Goal: Task Accomplishment & Management: Use online tool/utility

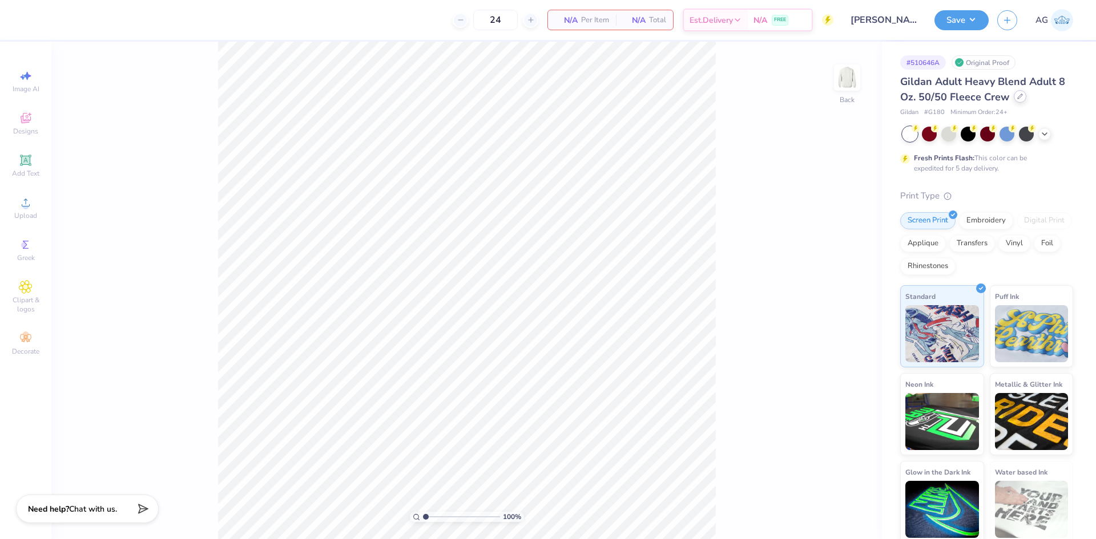
click at [1017, 96] on icon at bounding box center [1020, 97] width 6 height 6
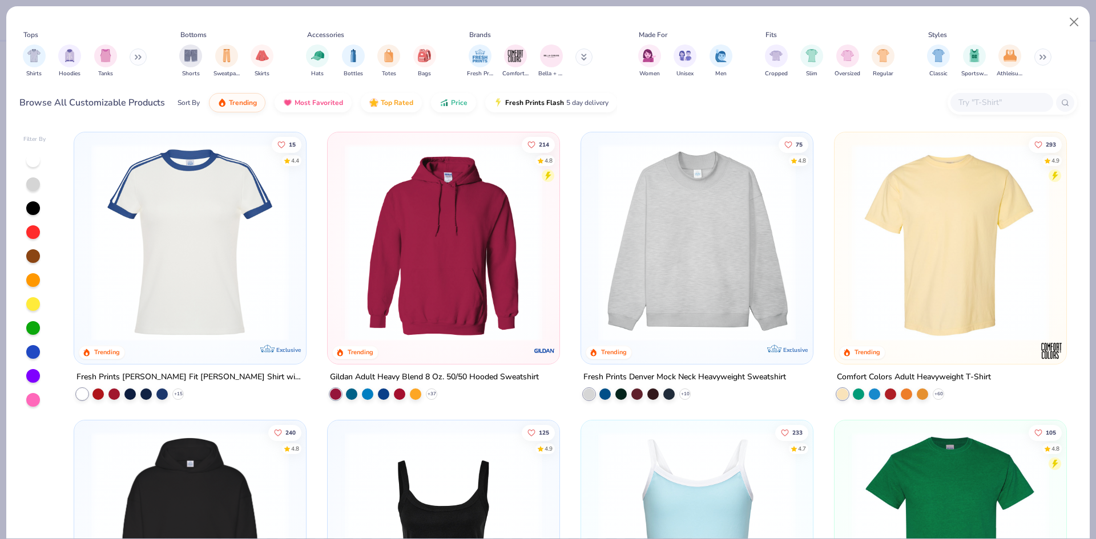
click at [992, 104] on input "text" at bounding box center [1001, 102] width 88 height 13
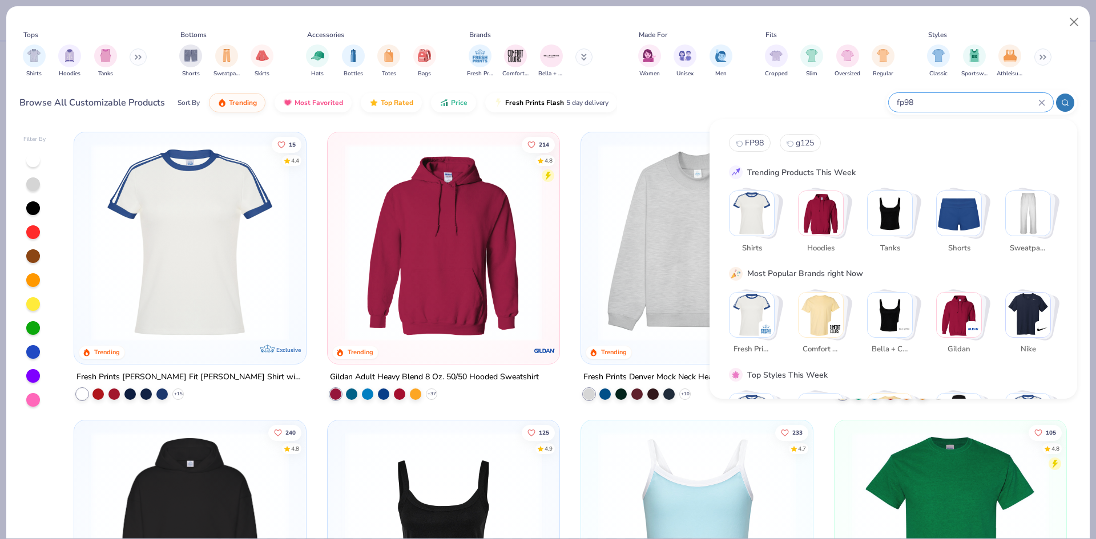
type input "fp98"
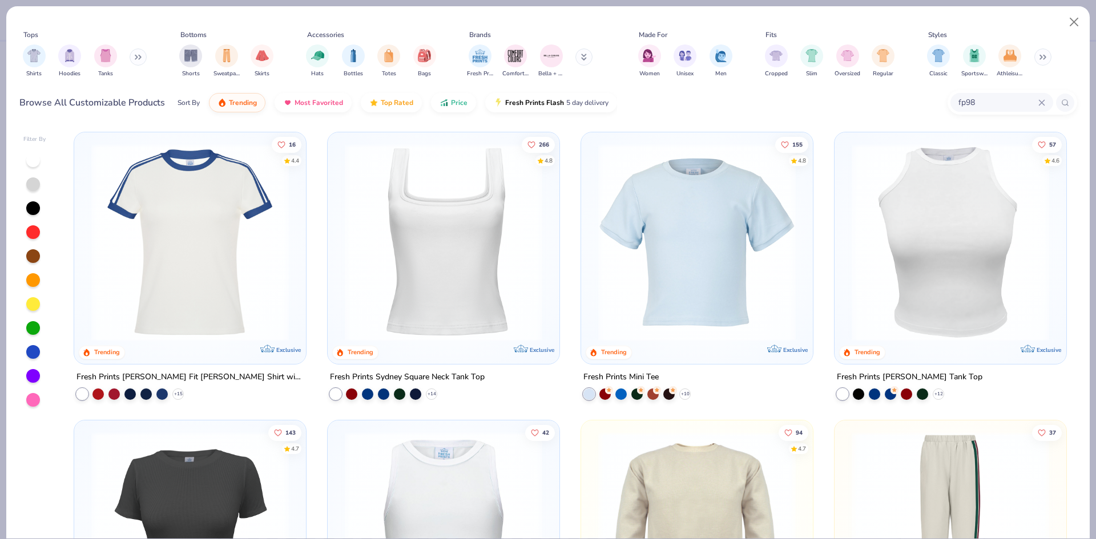
click at [223, 267] on img at bounding box center [190, 242] width 209 height 197
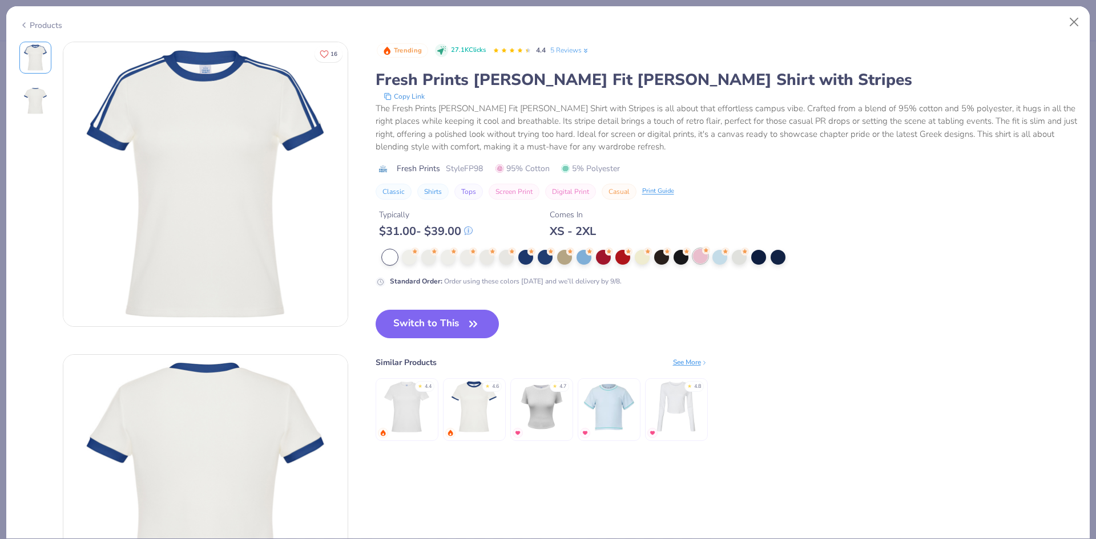
click at [706, 257] on div at bounding box center [700, 256] width 15 height 15
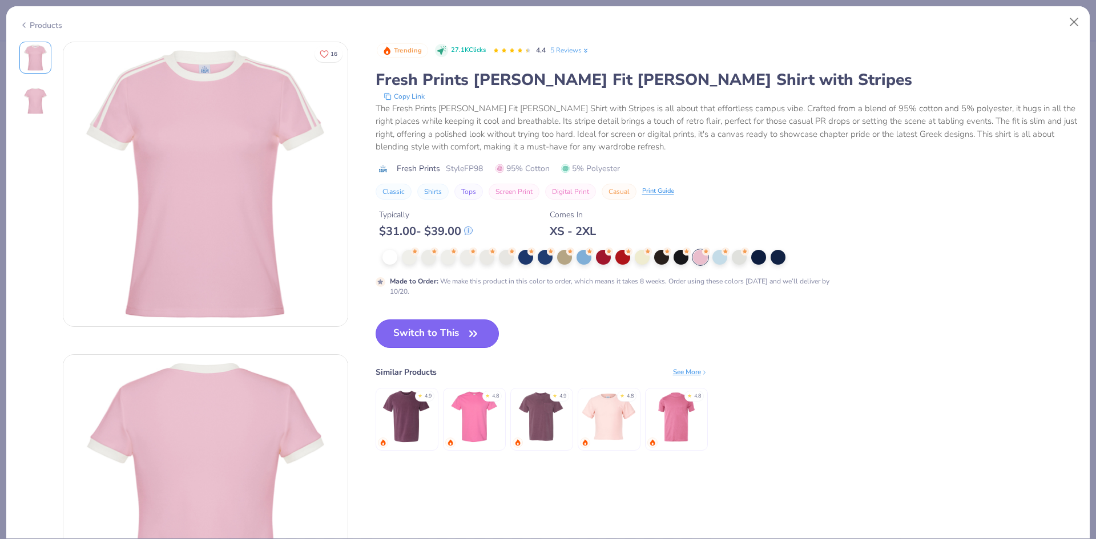
click at [430, 327] on button "Switch to This" at bounding box center [438, 334] width 124 height 29
type input "50"
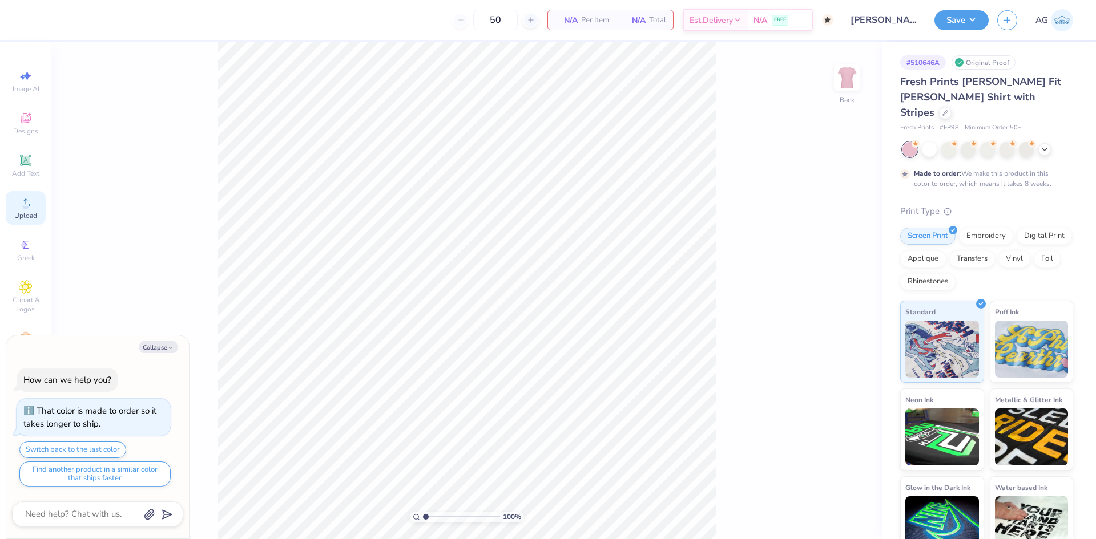
click at [19, 196] on icon at bounding box center [26, 203] width 14 height 14
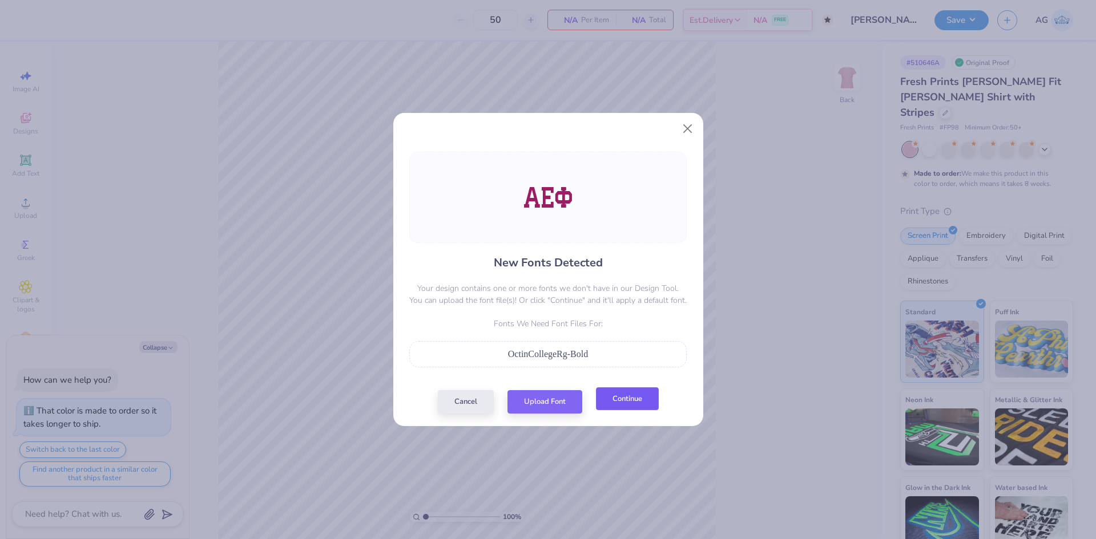
click at [637, 402] on button "Continue" at bounding box center [627, 399] width 63 height 23
type textarea "x"
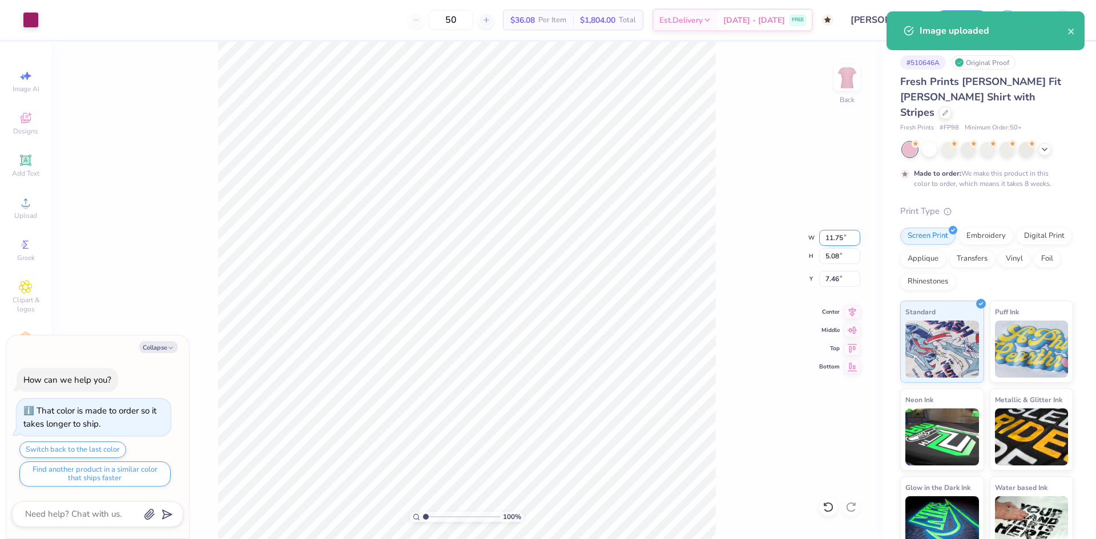
click at [825, 235] on input "11.75" at bounding box center [839, 238] width 41 height 16
type input "3"
type textarea "x"
type input "3.00"
type input "1.30"
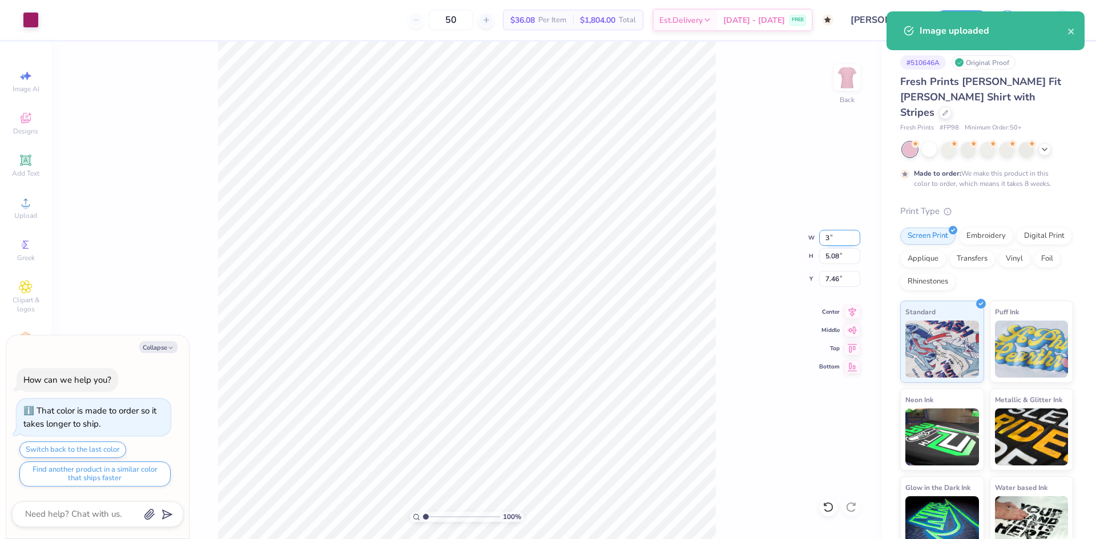
type input "9.35"
type textarea "x"
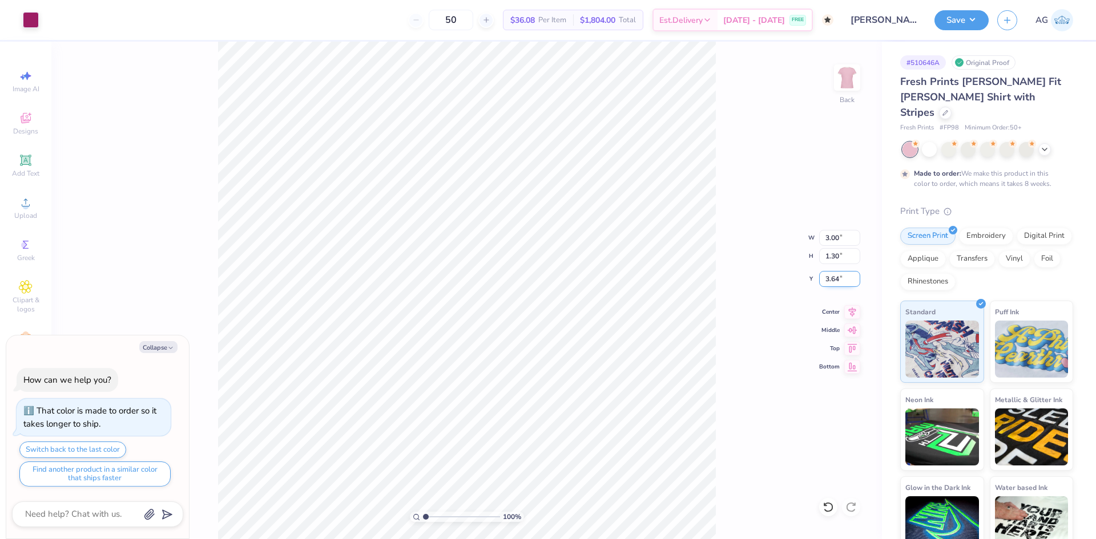
click at [835, 280] on input "3.64" at bounding box center [839, 279] width 41 height 16
type input "3"
type textarea "x"
type input "3.00"
click at [854, 86] on img at bounding box center [847, 78] width 46 height 46
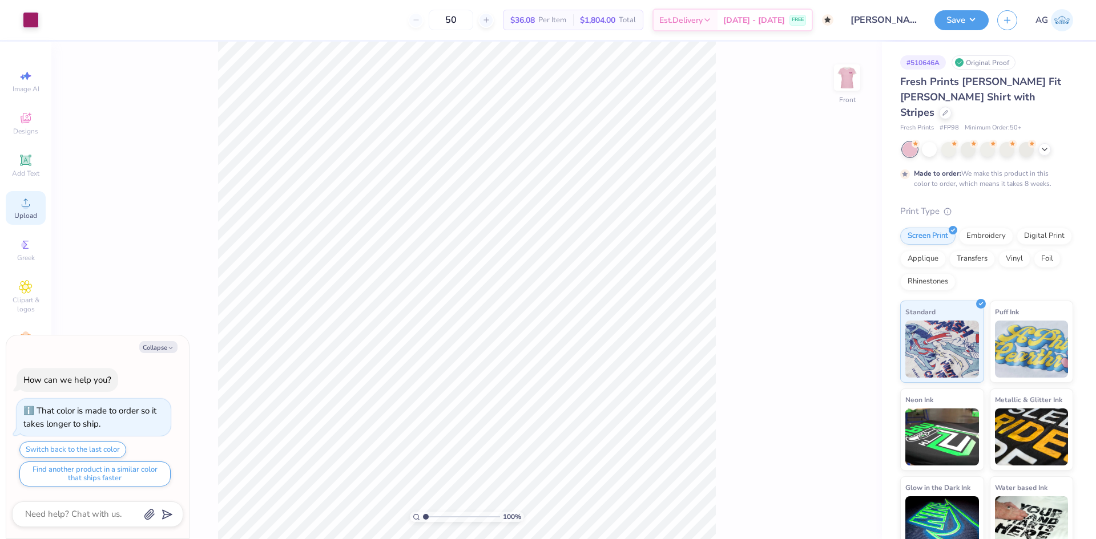
click at [33, 211] on span "Upload" at bounding box center [25, 215] width 23 height 9
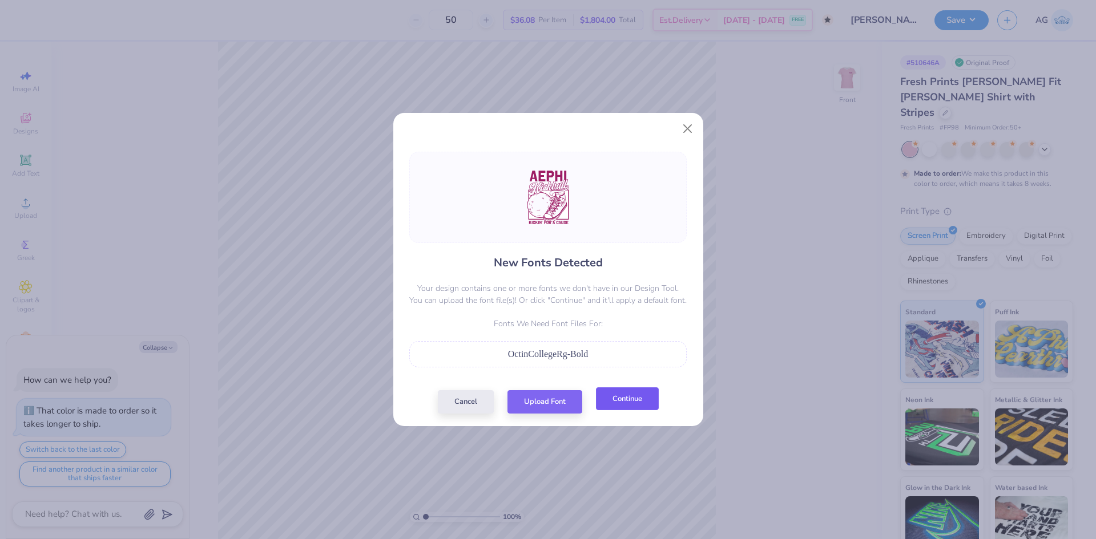
click at [638, 405] on button "Continue" at bounding box center [627, 399] width 63 height 23
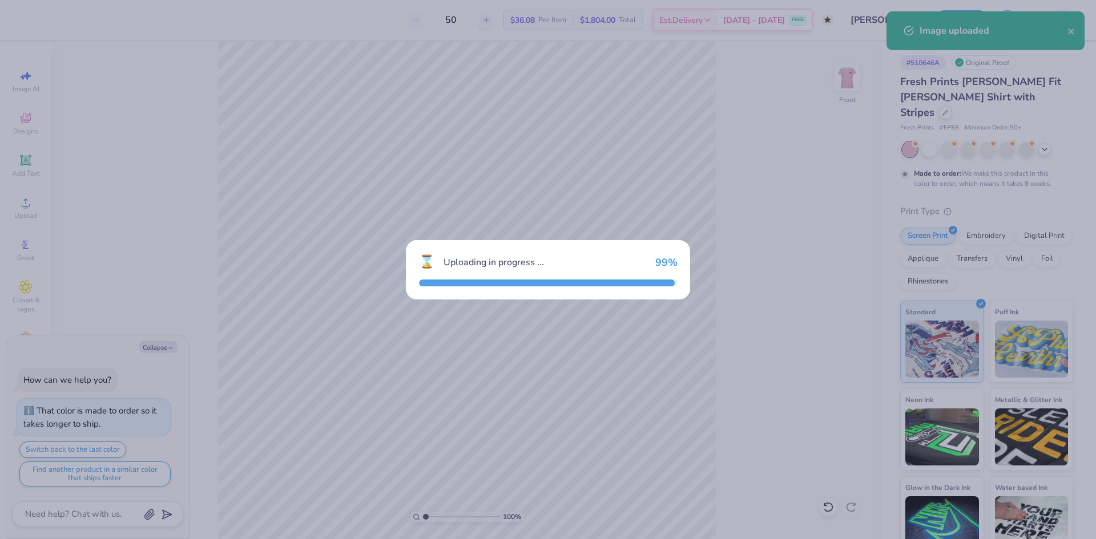
type textarea "x"
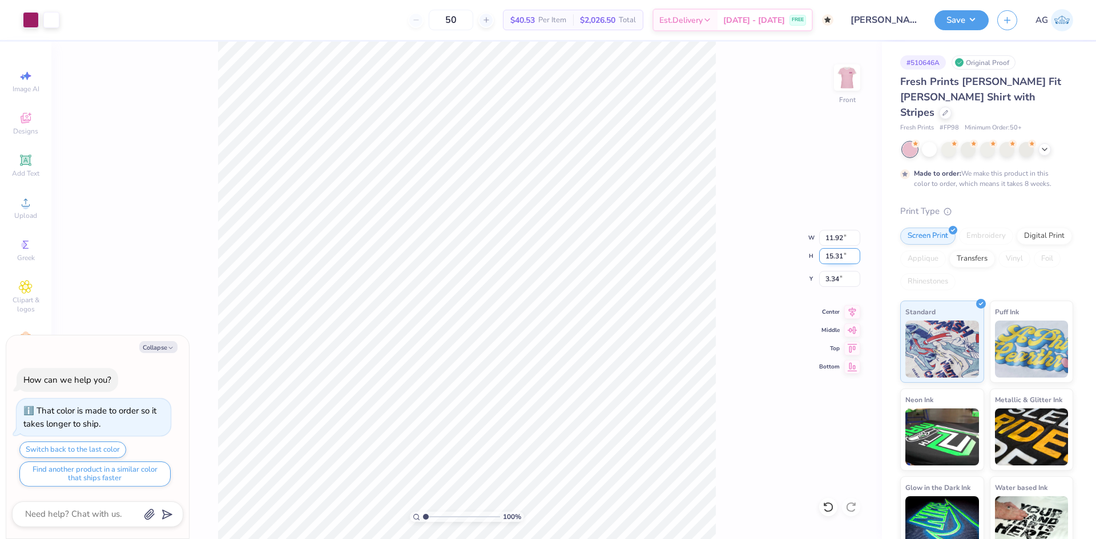
click at [828, 251] on input "15.31" at bounding box center [839, 256] width 41 height 16
type input "10"
type textarea "x"
type input "7.79"
type input "10.00"
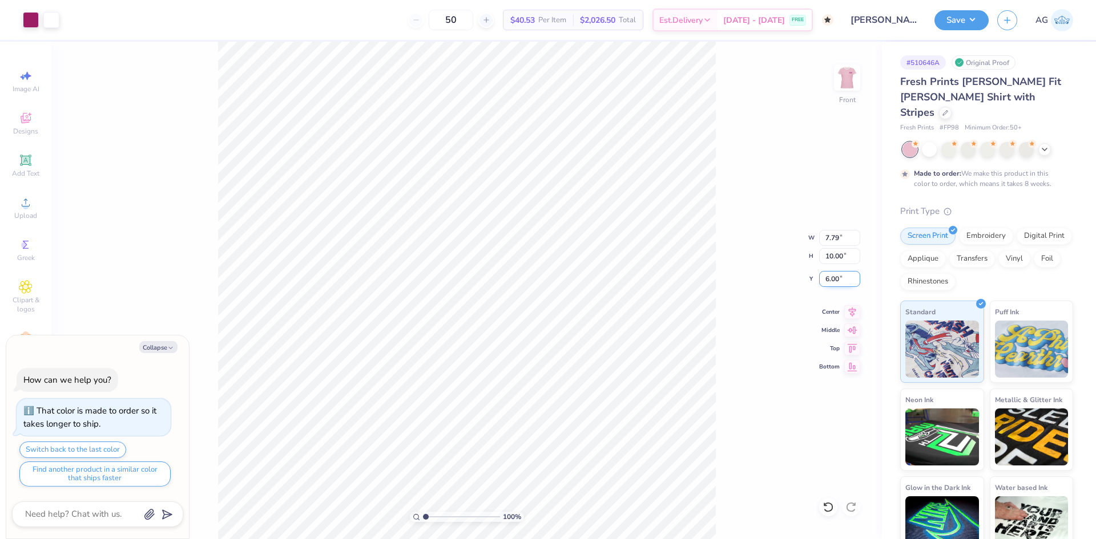
click at [841, 284] on input "6.00" at bounding box center [839, 279] width 41 height 16
type input "2.5"
type textarea "x"
type input "2.50"
click at [855, 312] on icon at bounding box center [852, 311] width 16 height 14
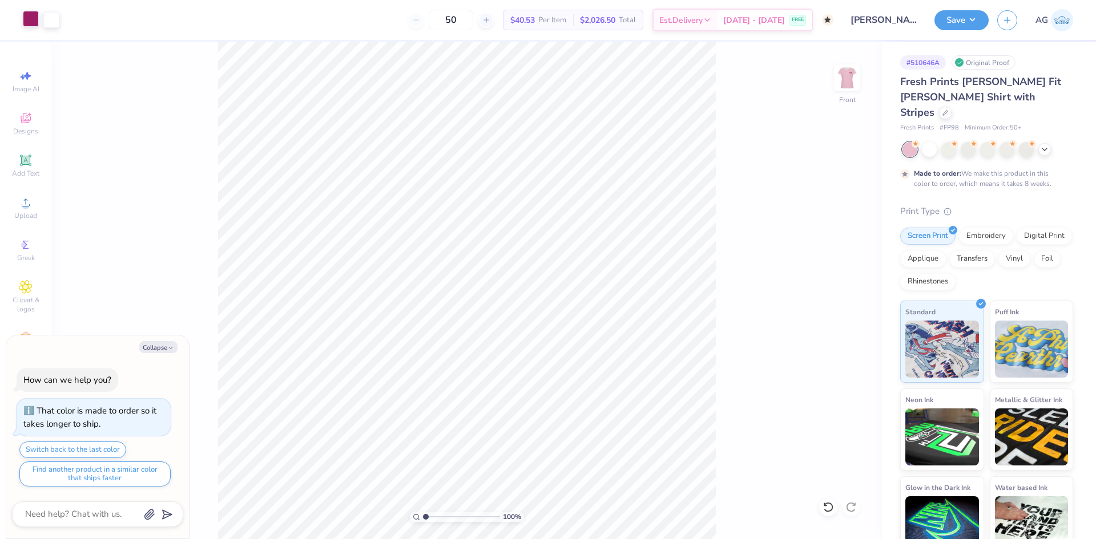
click at [30, 21] on div at bounding box center [31, 19] width 16 height 16
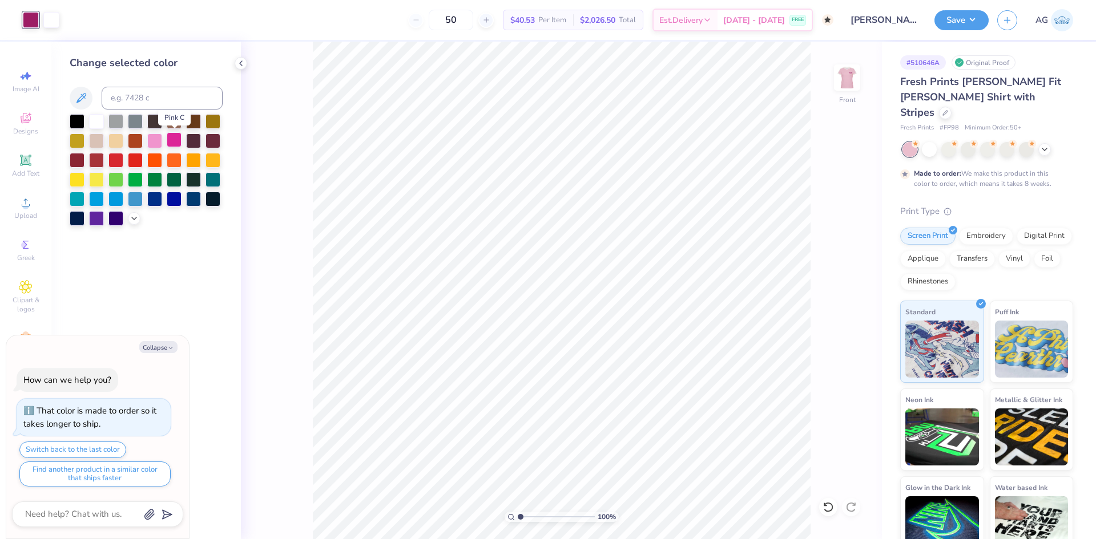
click at [172, 142] on div at bounding box center [174, 139] width 15 height 15
click at [824, 505] on icon at bounding box center [828, 507] width 11 height 11
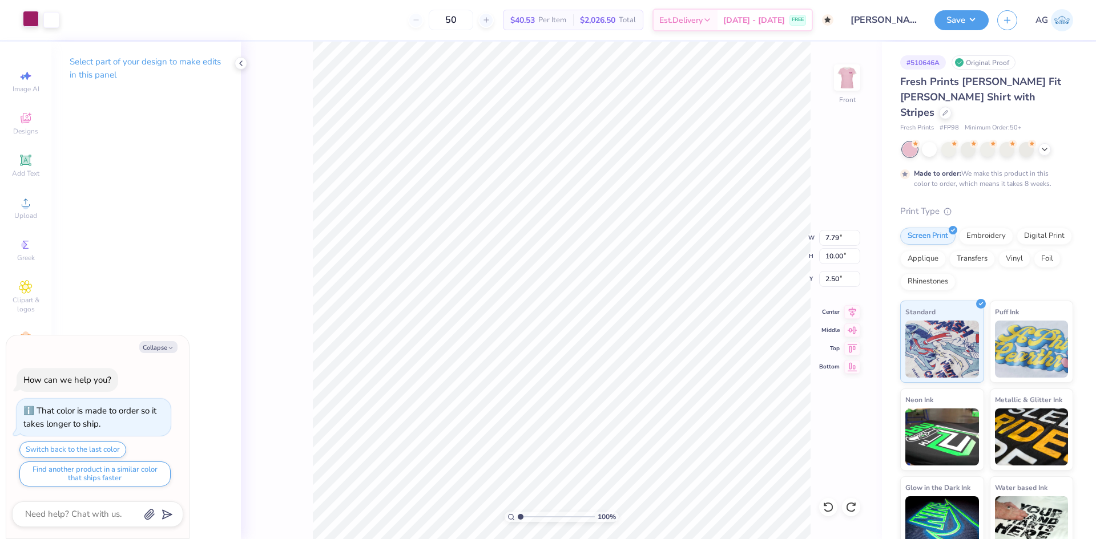
click at [30, 17] on div at bounding box center [31, 19] width 16 height 16
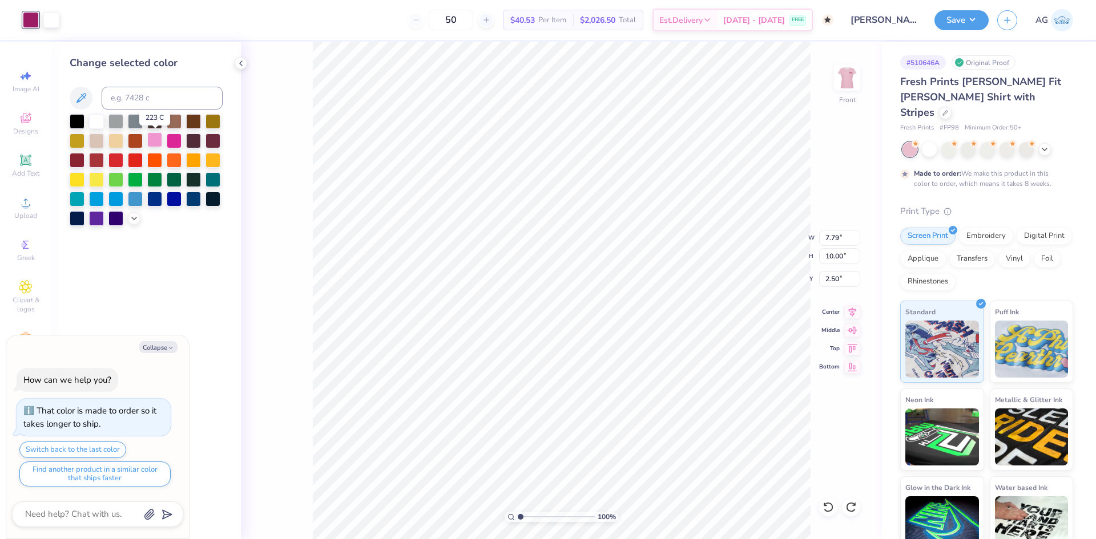
click at [154, 145] on div at bounding box center [154, 139] width 15 height 15
click at [169, 139] on div at bounding box center [174, 139] width 15 height 15
click at [129, 225] on div at bounding box center [146, 170] width 153 height 112
click at [134, 217] on icon at bounding box center [134, 217] width 9 height 9
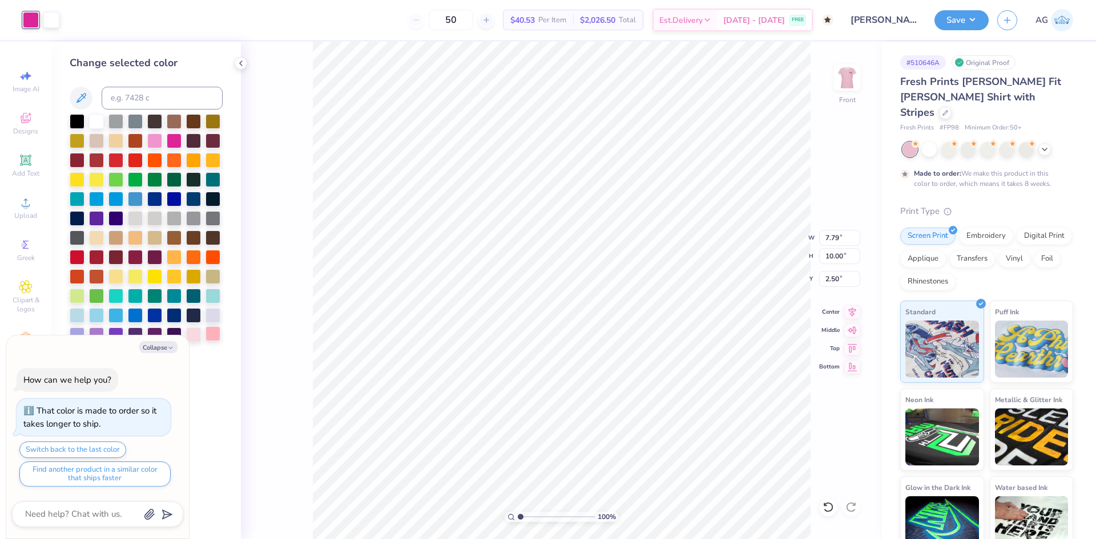
click at [213, 338] on div at bounding box center [212, 333] width 15 height 15
click at [176, 349] on button "Collapse" at bounding box center [158, 347] width 38 height 12
type textarea "x"
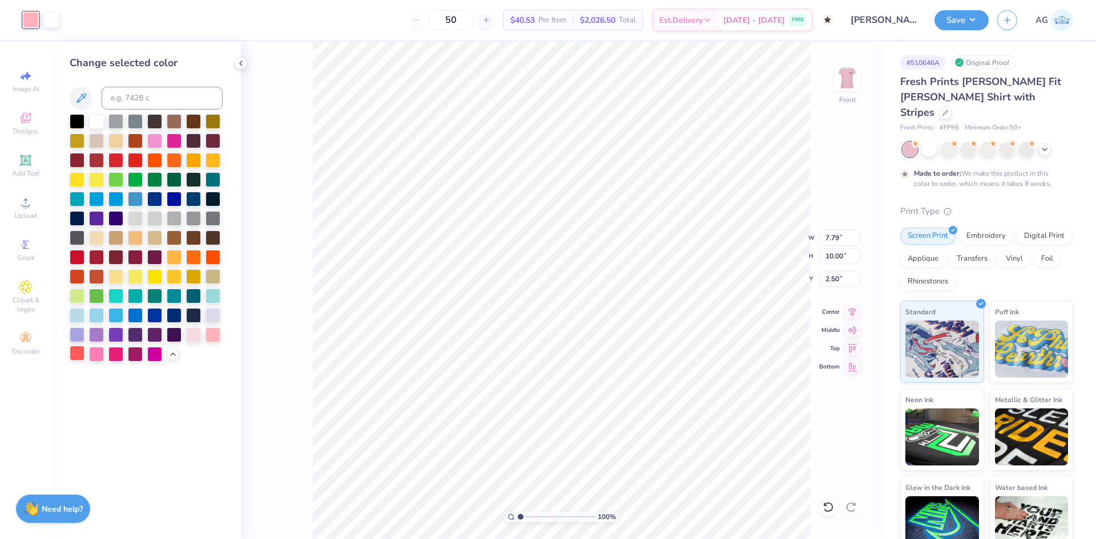
click at [74, 354] on div at bounding box center [77, 353] width 15 height 15
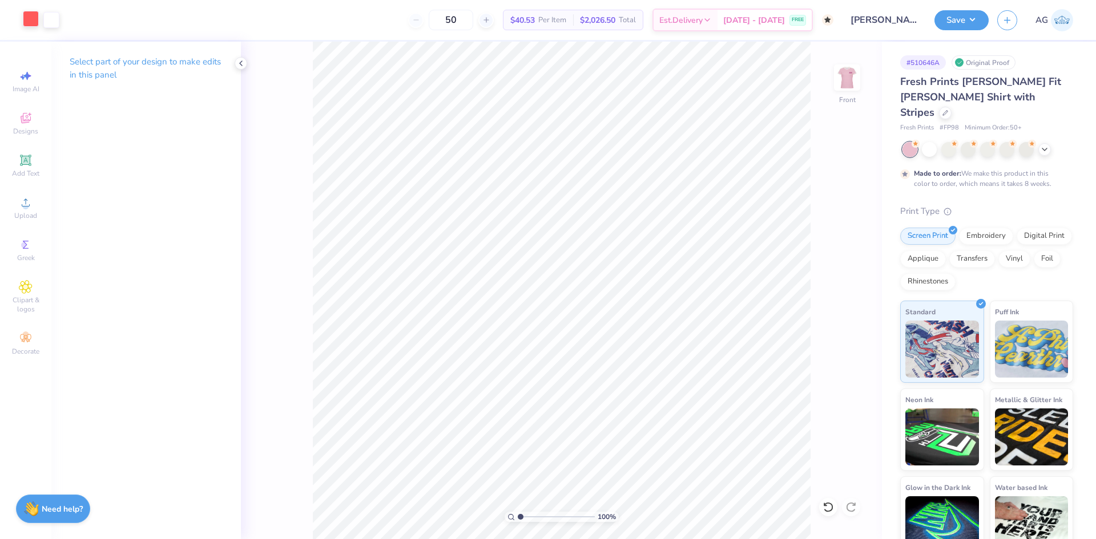
click at [29, 27] on div at bounding box center [31, 19] width 16 height 16
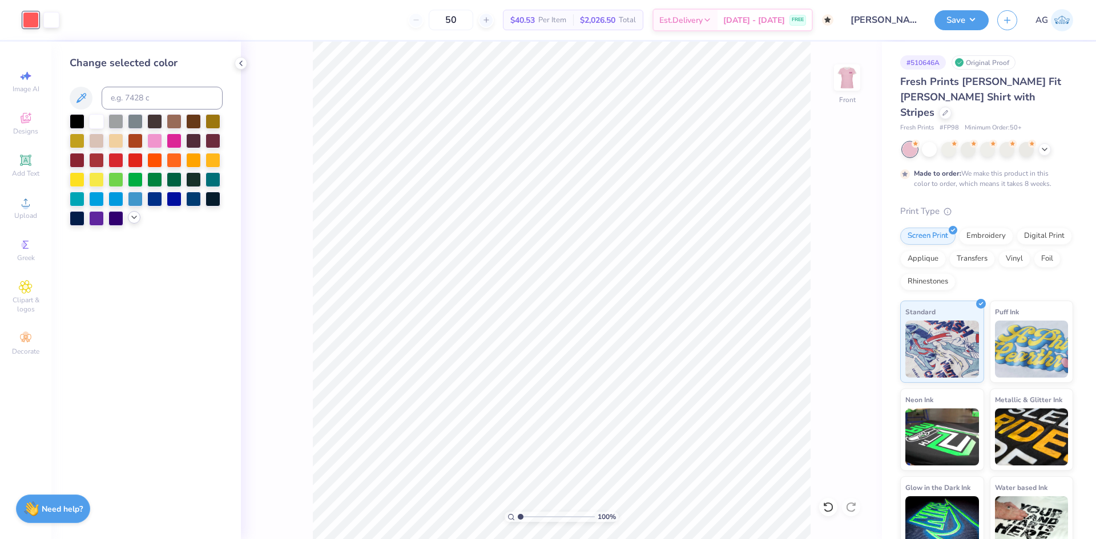
click at [130, 218] on icon at bounding box center [134, 217] width 9 height 9
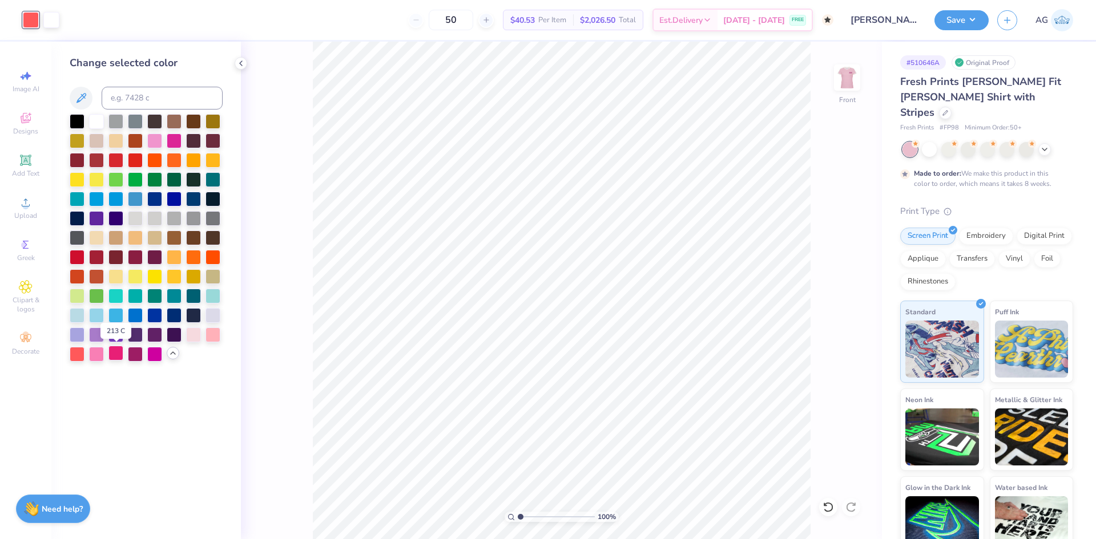
click at [117, 360] on div at bounding box center [115, 353] width 15 height 15
drag, startPoint x: 876, startPoint y: 80, endPoint x: 858, endPoint y: 76, distance: 18.1
click at [876, 80] on div "100 % Front" at bounding box center [561, 291] width 641 height 498
click at [849, 71] on img at bounding box center [847, 78] width 46 height 46
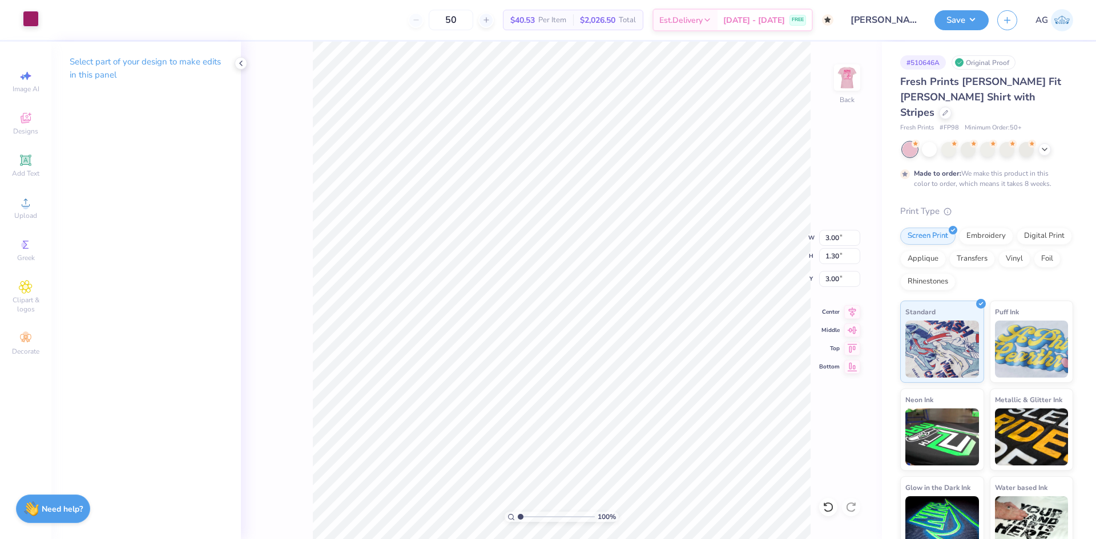
click at [23, 23] on div at bounding box center [31, 19] width 16 height 16
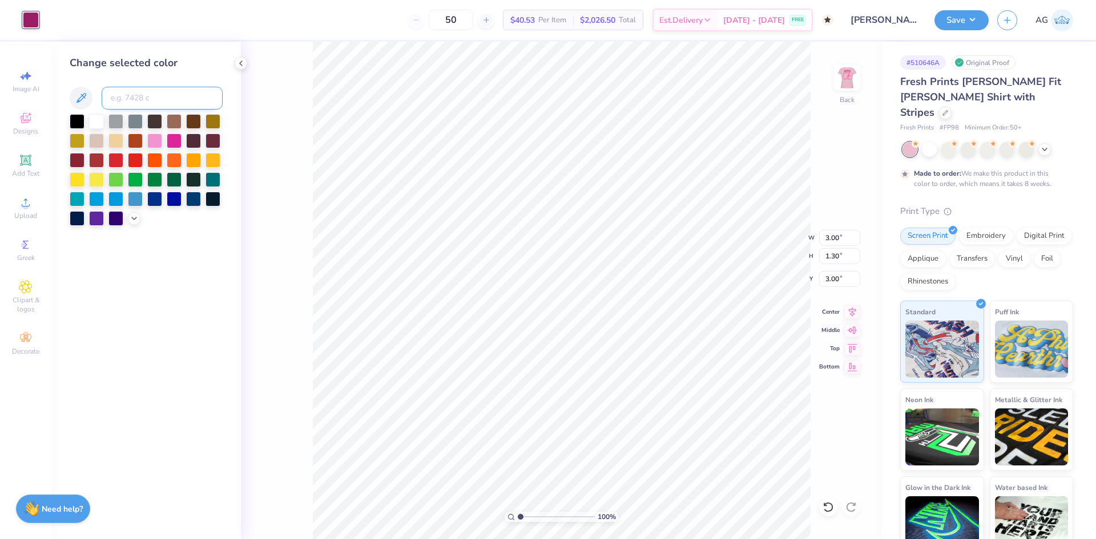
click at [147, 97] on input at bounding box center [162, 98] width 121 height 23
click at [147, 97] on input "12" at bounding box center [162, 98] width 121 height 23
type input "213"
